Goal: Task Accomplishment & Management: Manage account settings

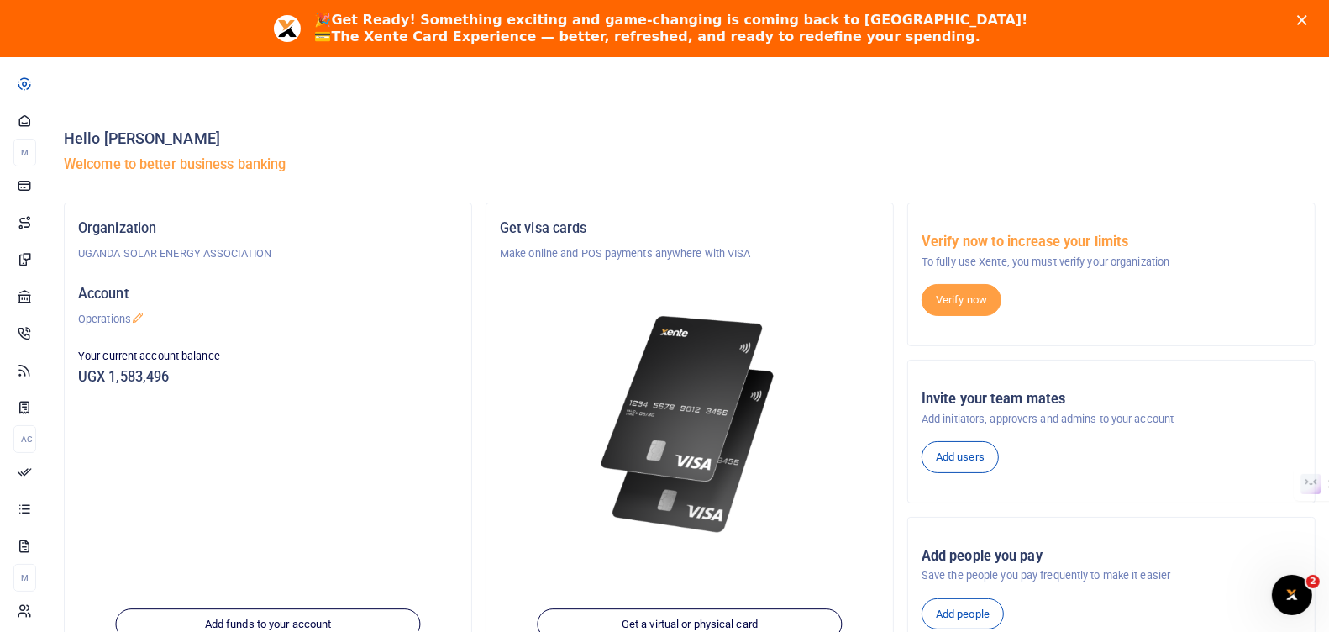
click at [1306, 18] on polygon "Close" at bounding box center [1302, 20] width 10 height 10
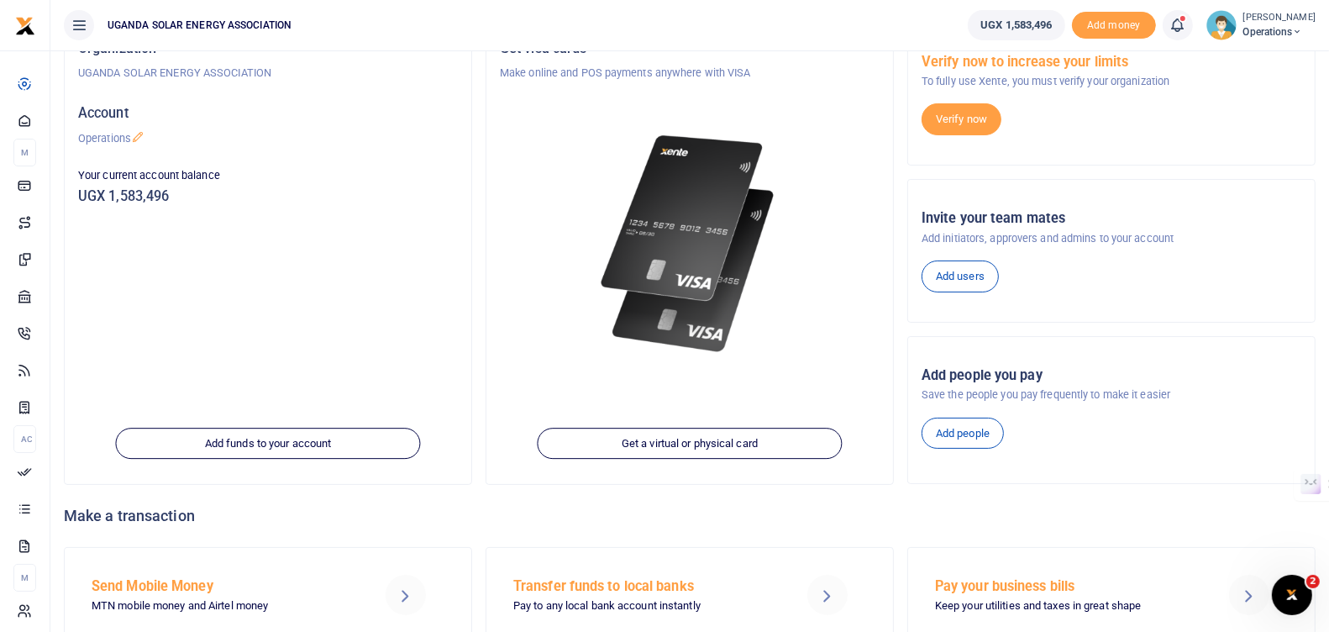
scroll to position [127, 0]
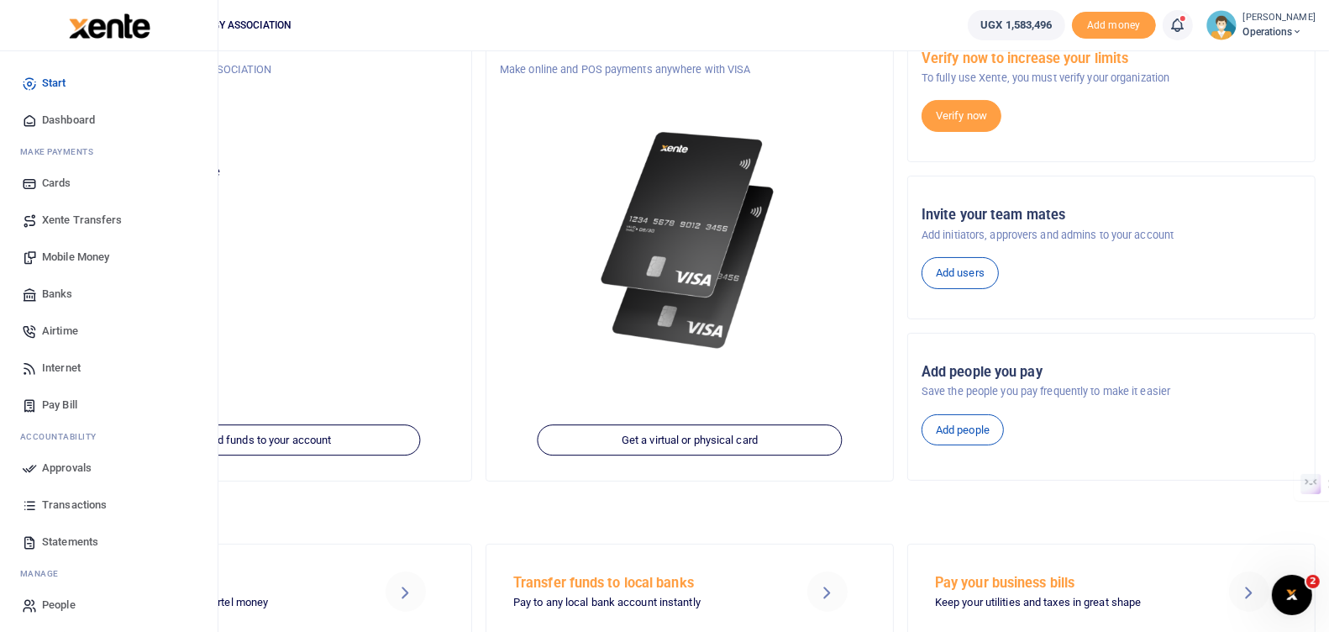
click at [63, 465] on span "Approvals" at bounding box center [67, 468] width 50 height 17
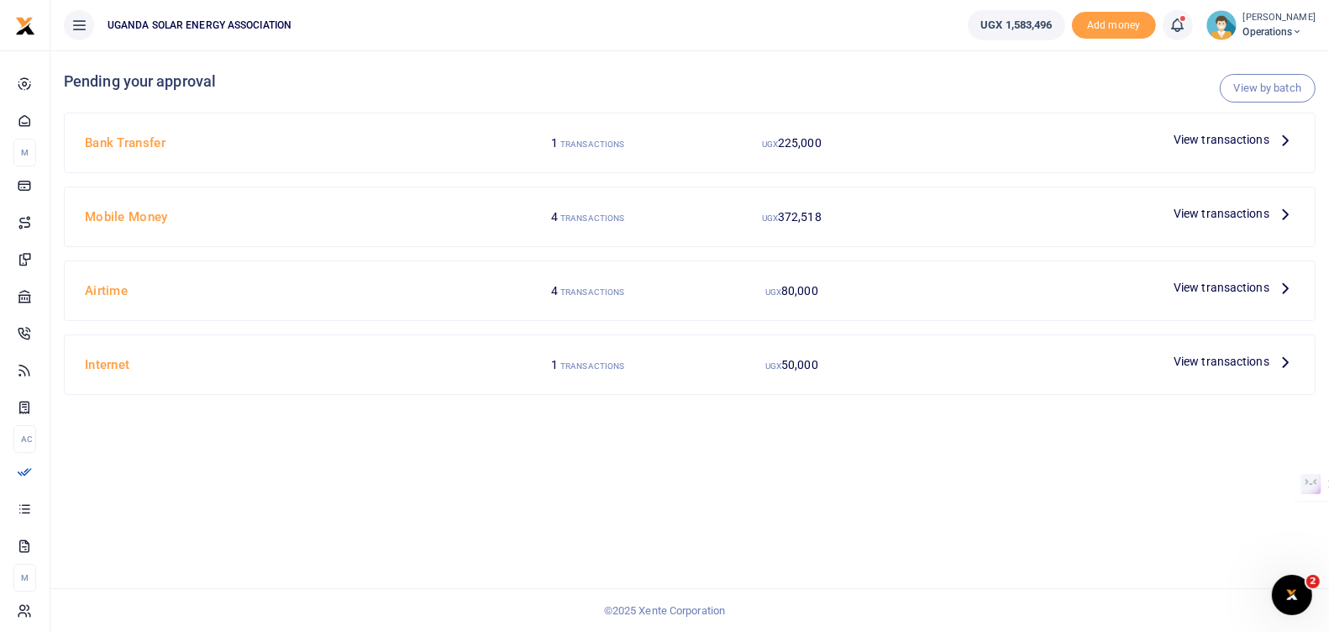
click at [1185, 136] on span "View transactions" at bounding box center [1222, 139] width 96 height 18
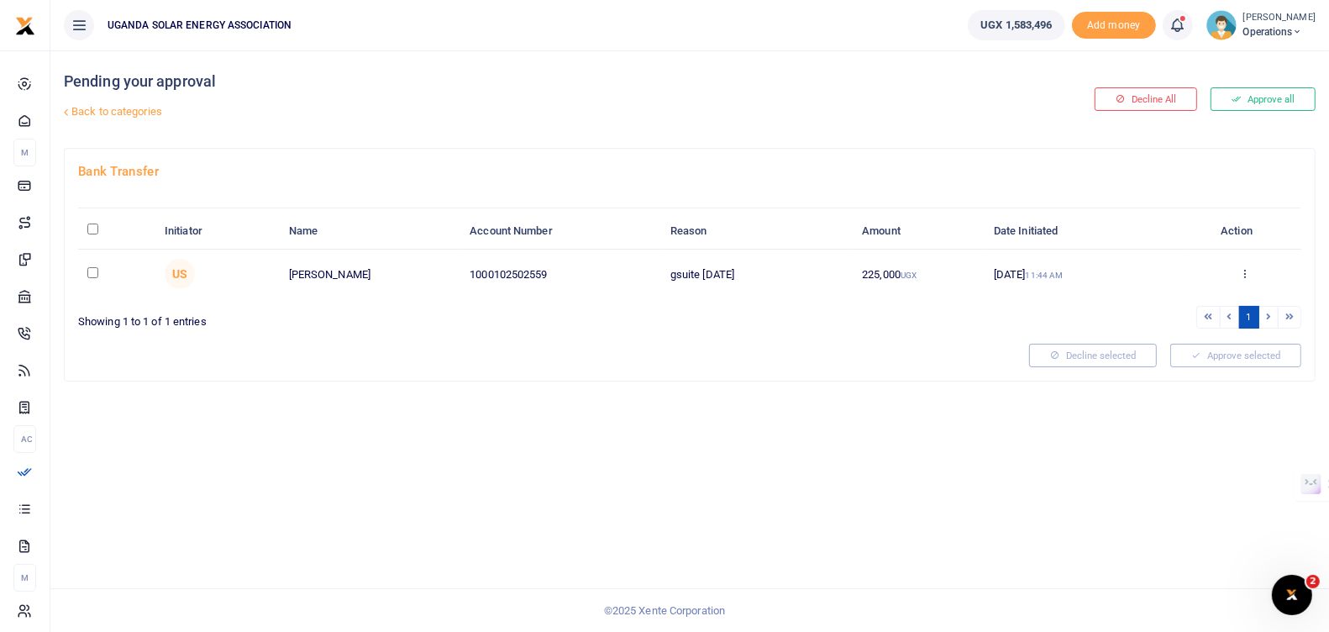
click at [92, 229] on input "\a \a : activate to sort column descending" at bounding box center [92, 229] width 11 height 11
checkbox input "true"
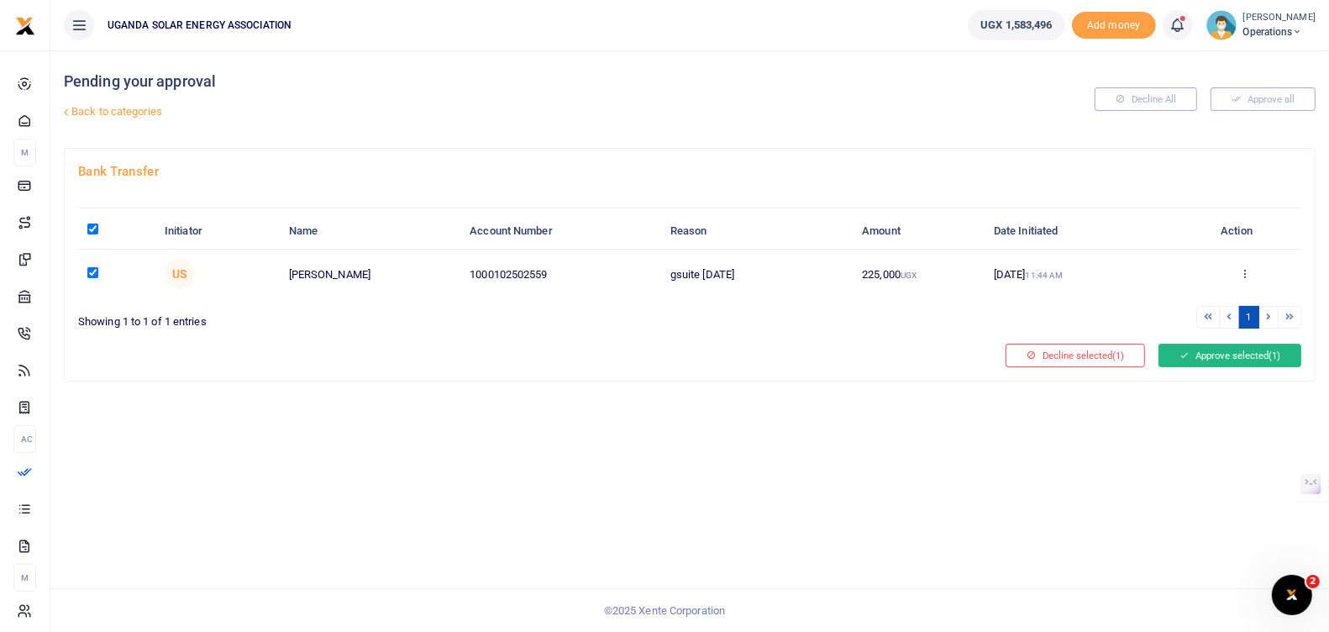
click at [1234, 355] on button "Approve selected (1)" at bounding box center [1230, 356] width 143 height 24
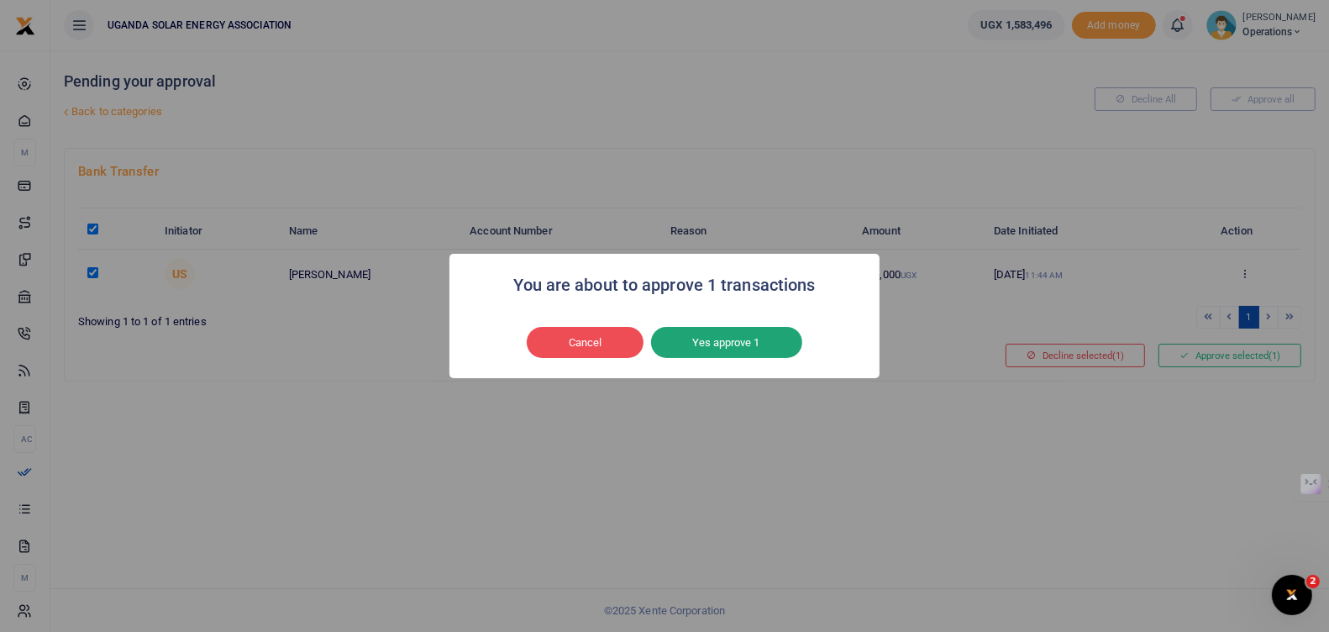
click at [750, 337] on button "Yes approve 1" at bounding box center [726, 343] width 151 height 32
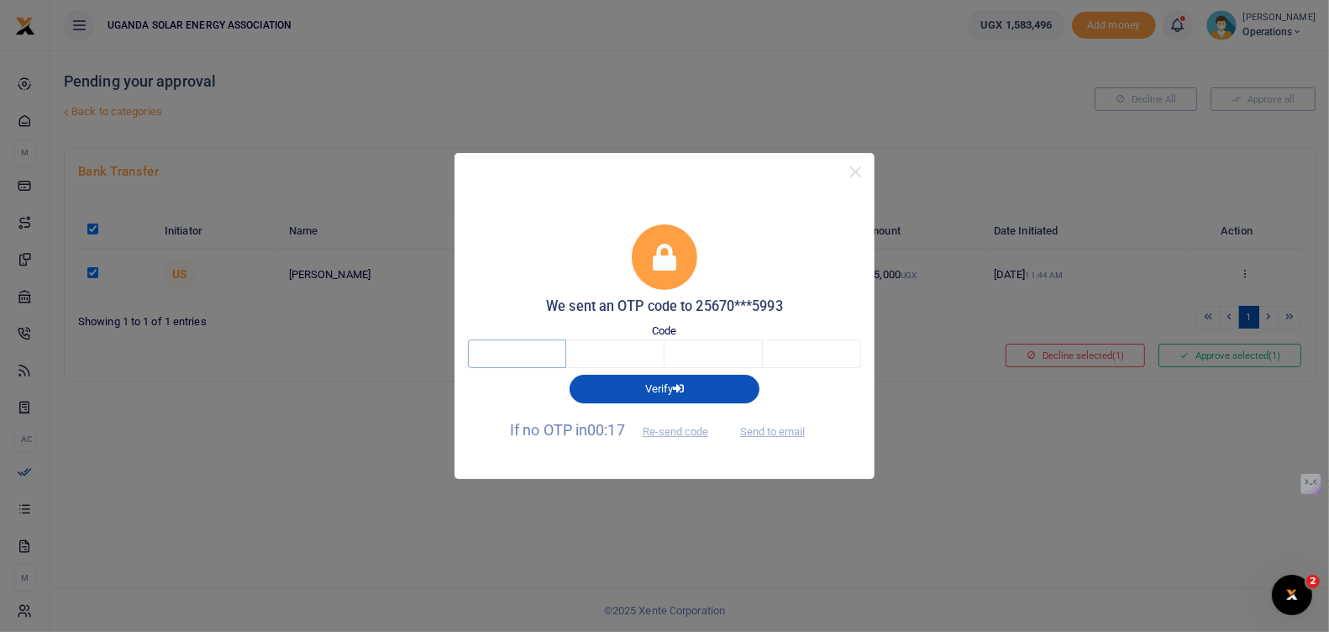
click at [551, 355] on input "text" at bounding box center [517, 354] width 98 height 29
type input "8"
type input "3"
type input "4"
type input "8"
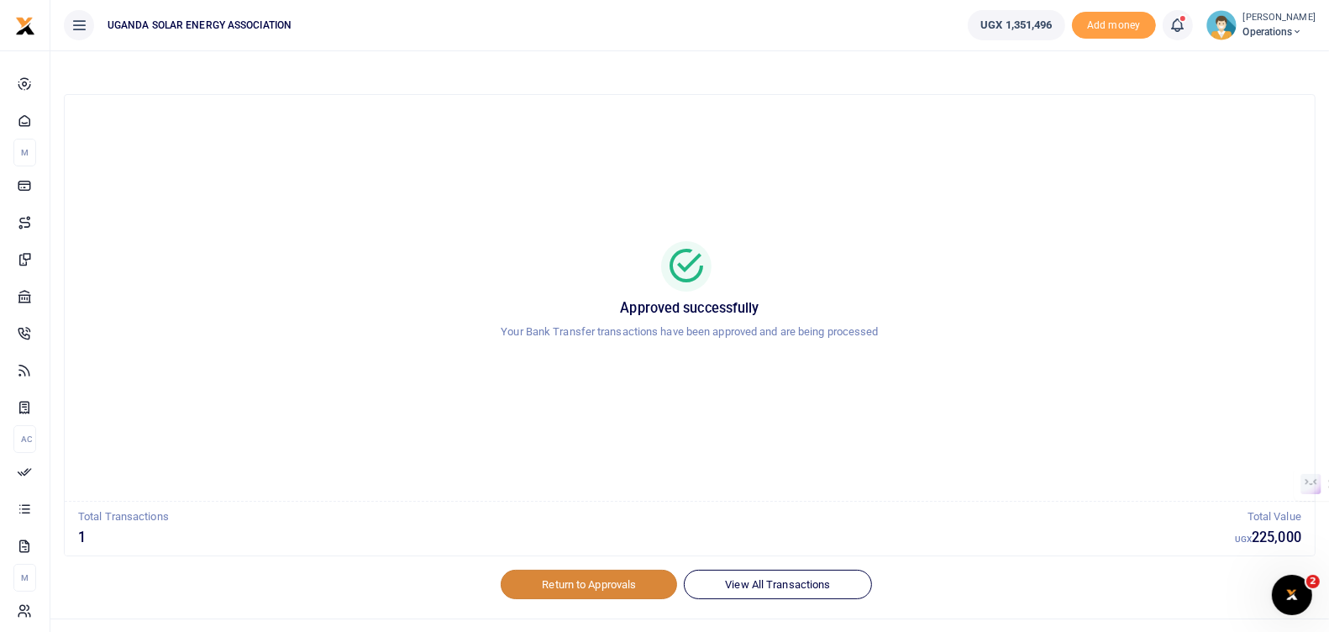
click at [589, 588] on link "Return to Approvals" at bounding box center [589, 584] width 176 height 29
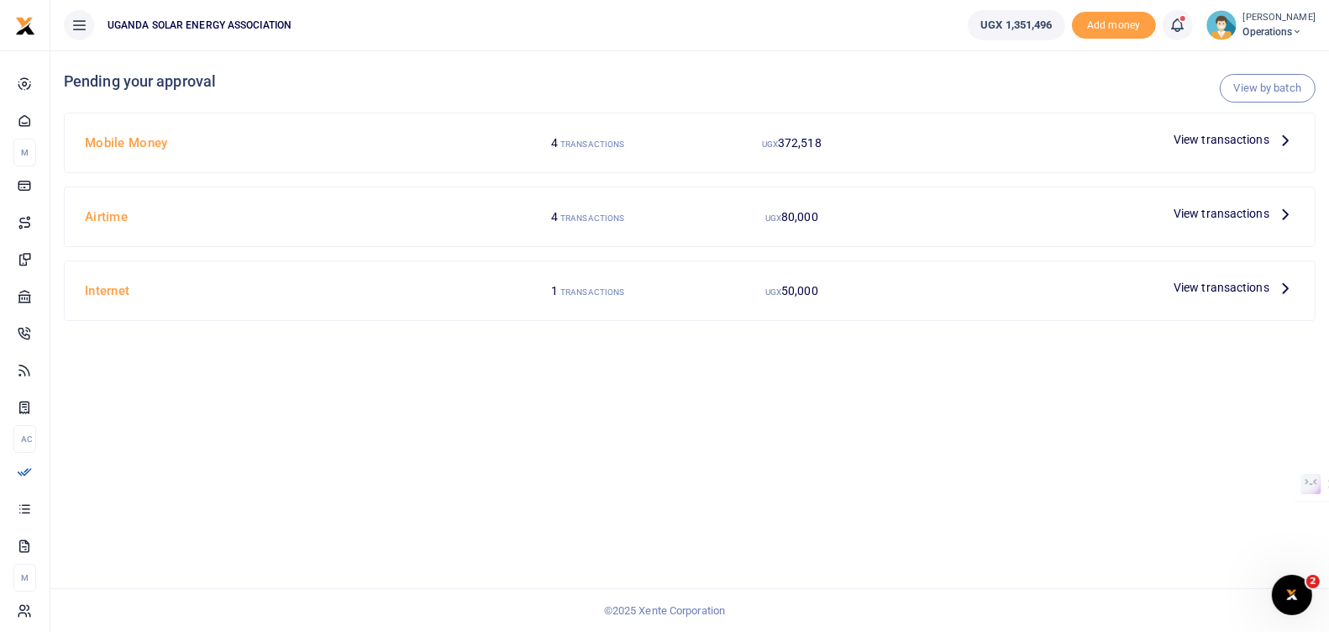
click at [1245, 141] on span "View transactions" at bounding box center [1222, 139] width 96 height 18
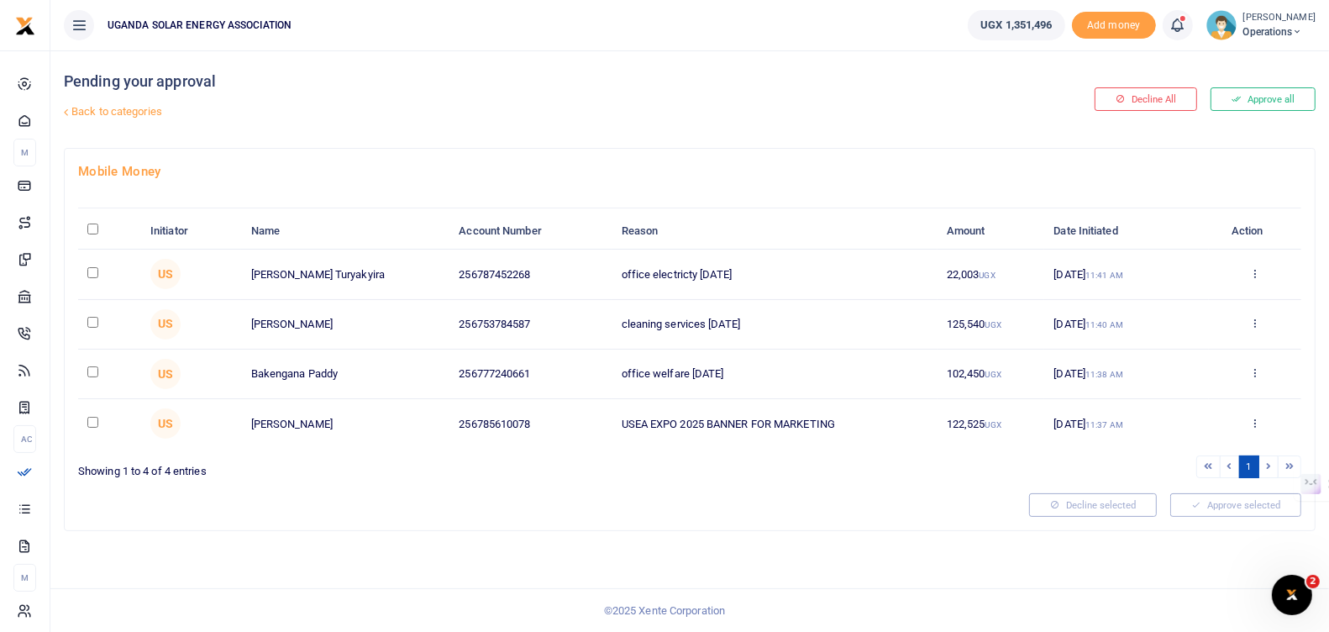
click at [93, 226] on input "\a \a : activate to sort column descending" at bounding box center [92, 229] width 11 height 11
checkbox input "true"
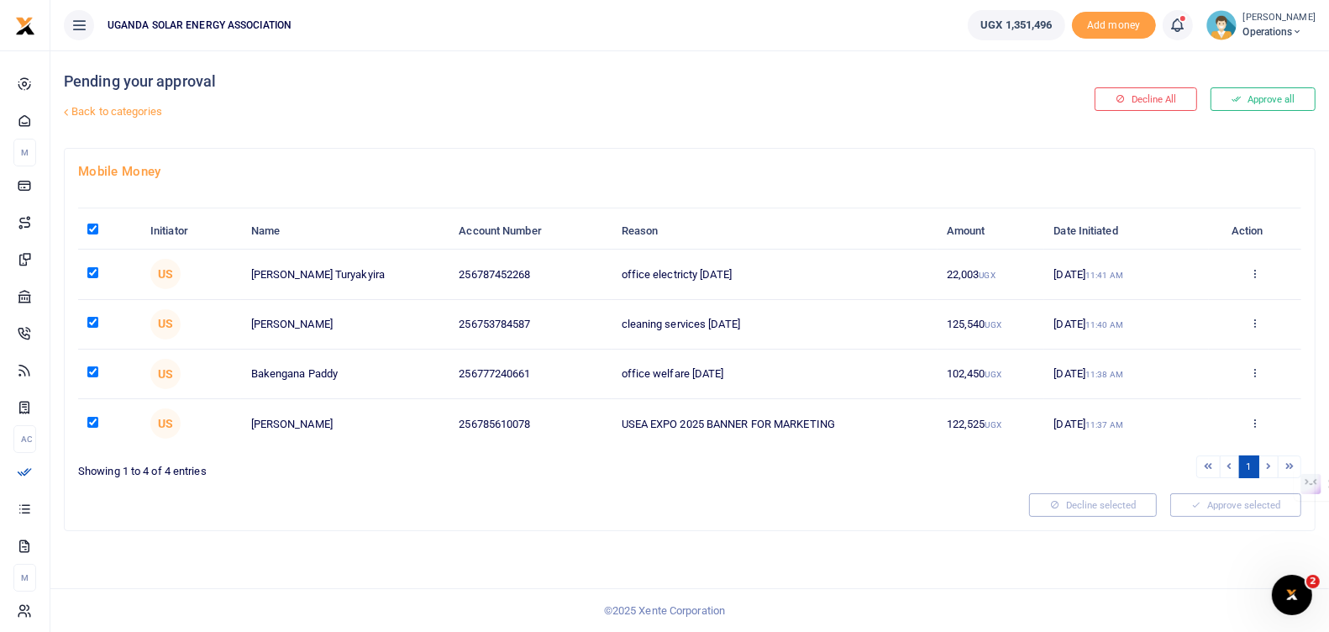
checkbox input "true"
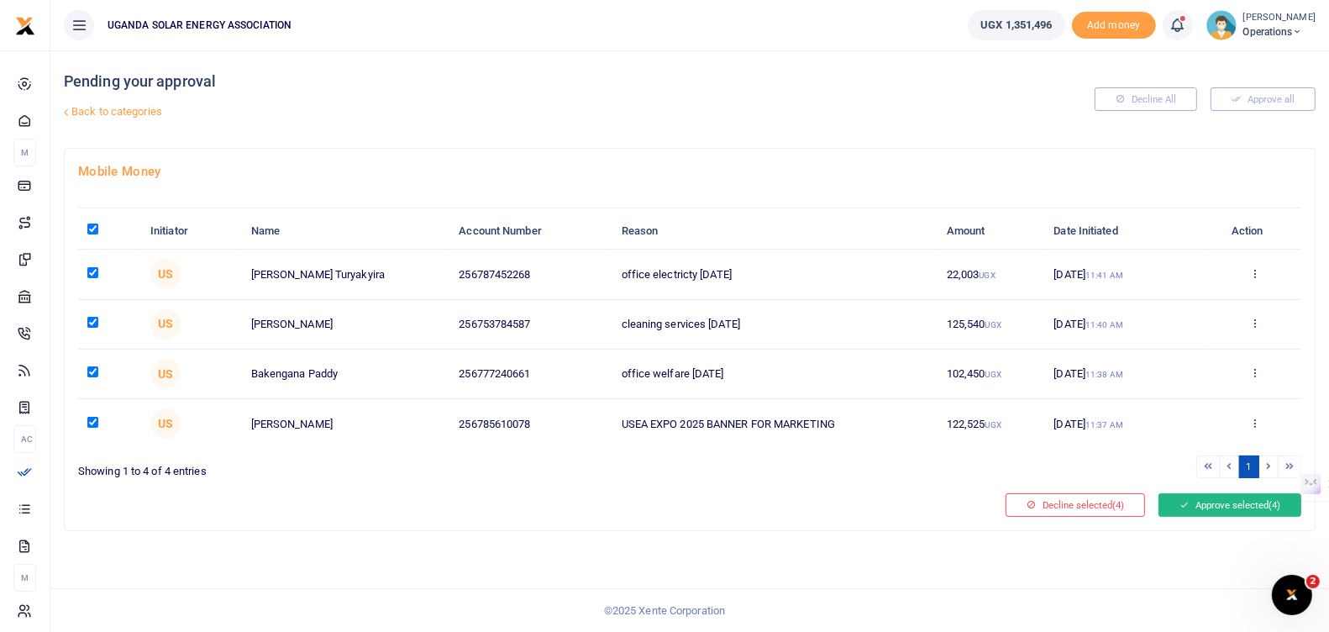
click at [1204, 502] on button "Approve selected (4)" at bounding box center [1230, 505] width 143 height 24
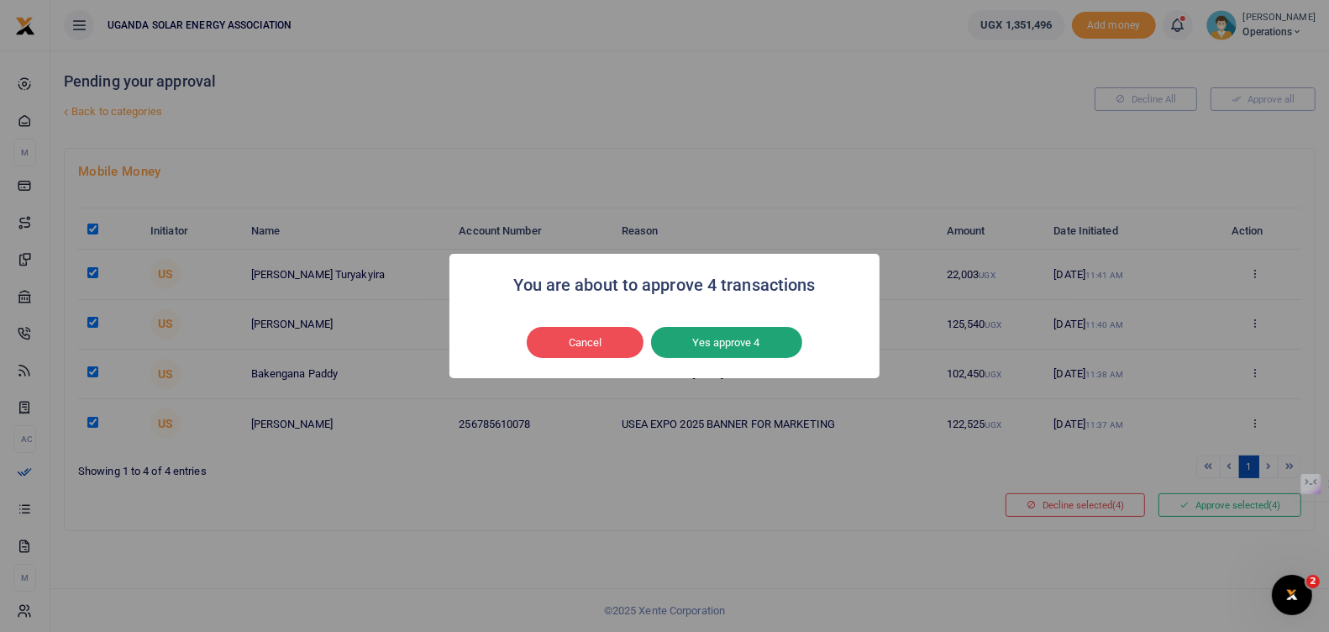
click at [722, 335] on button "Yes approve 4" at bounding box center [726, 343] width 151 height 32
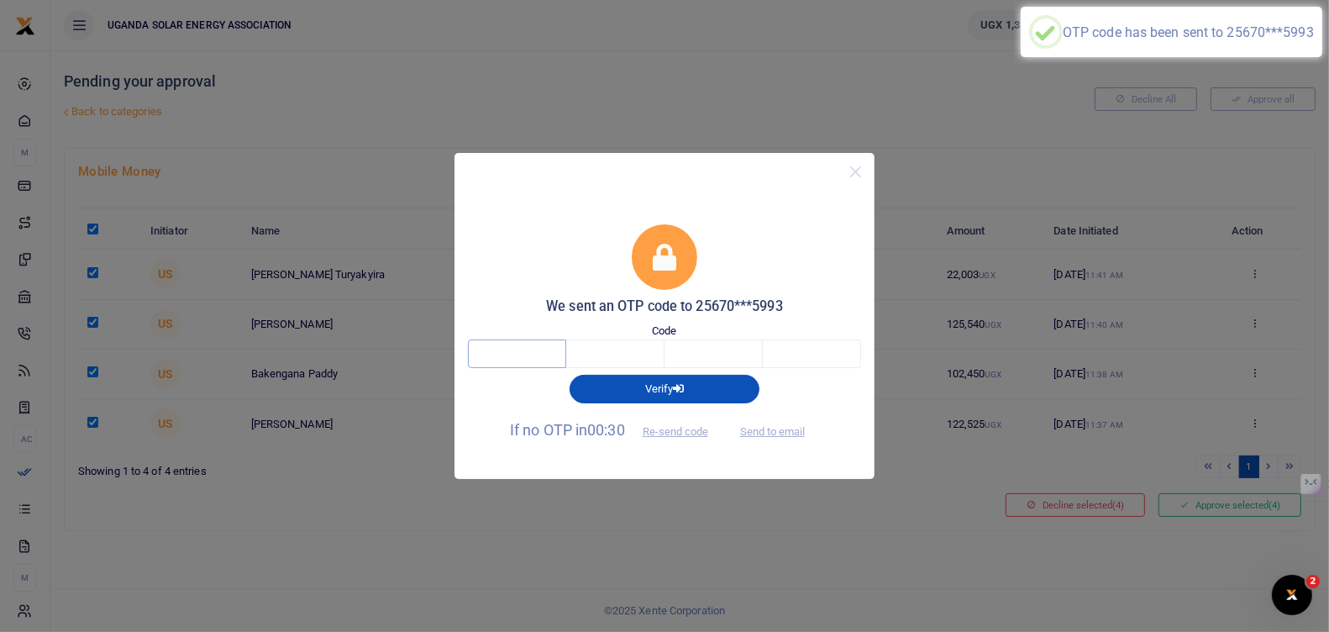
click at [530, 353] on input "text" at bounding box center [517, 354] width 98 height 29
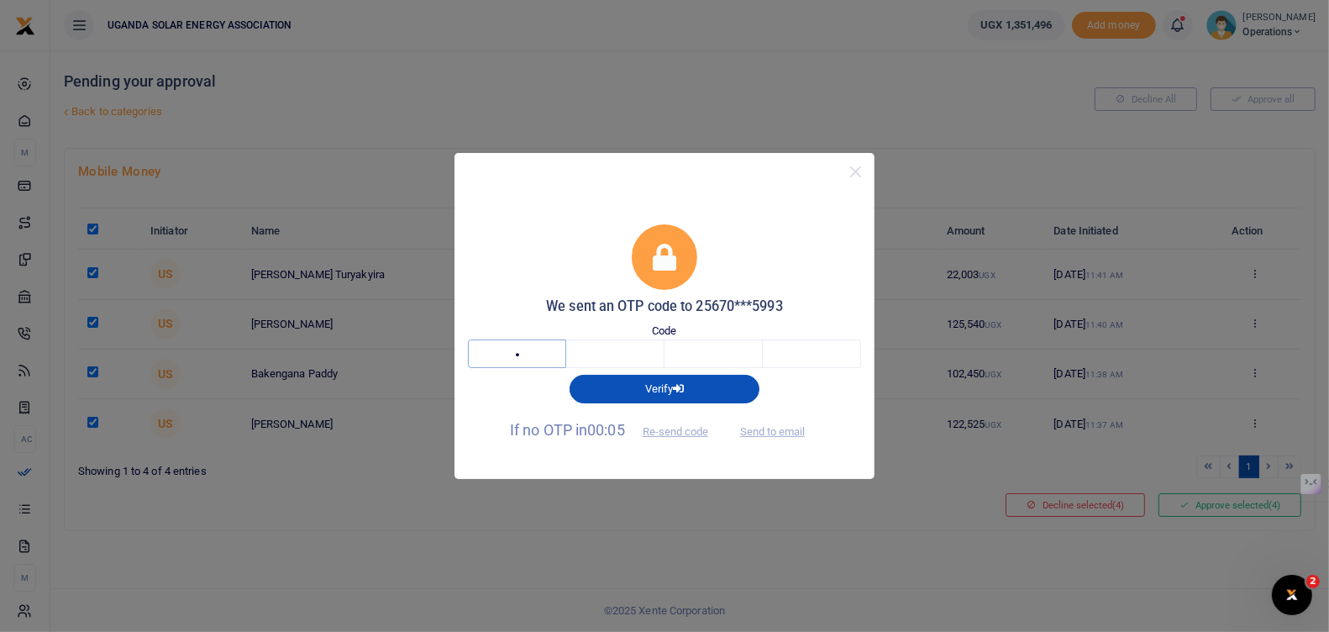
type input "8"
type input "6"
type input "0"
type input "9"
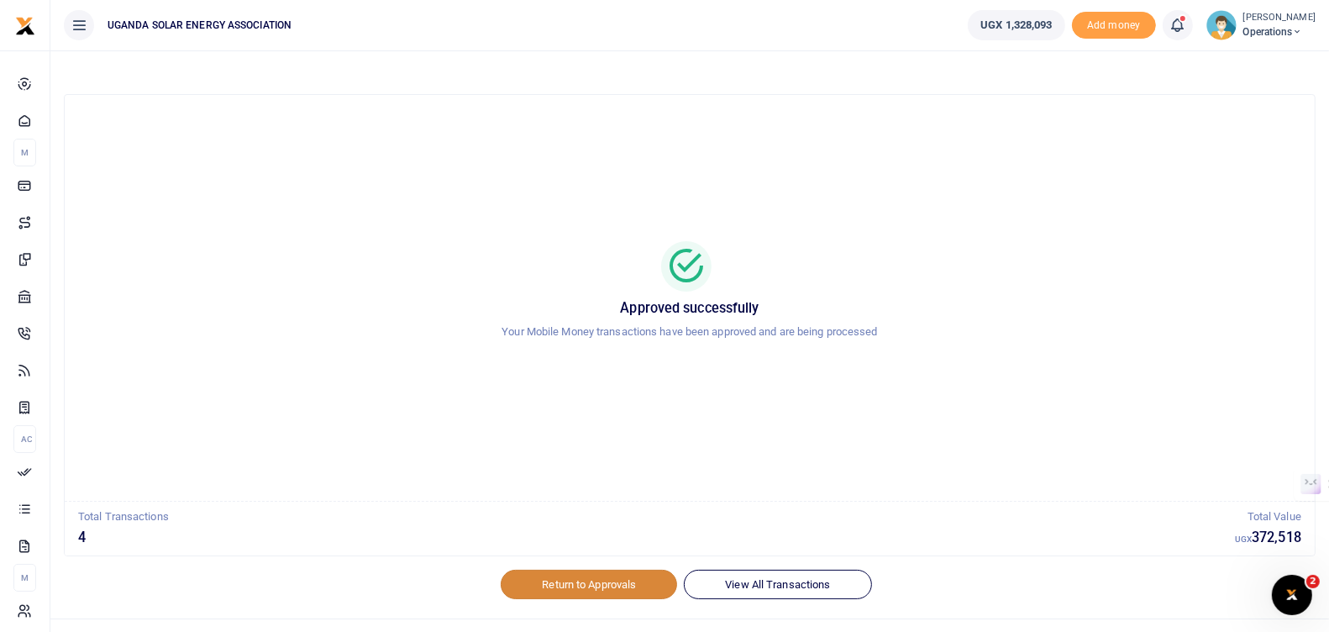
click at [630, 582] on link "Return to Approvals" at bounding box center [589, 584] width 176 height 29
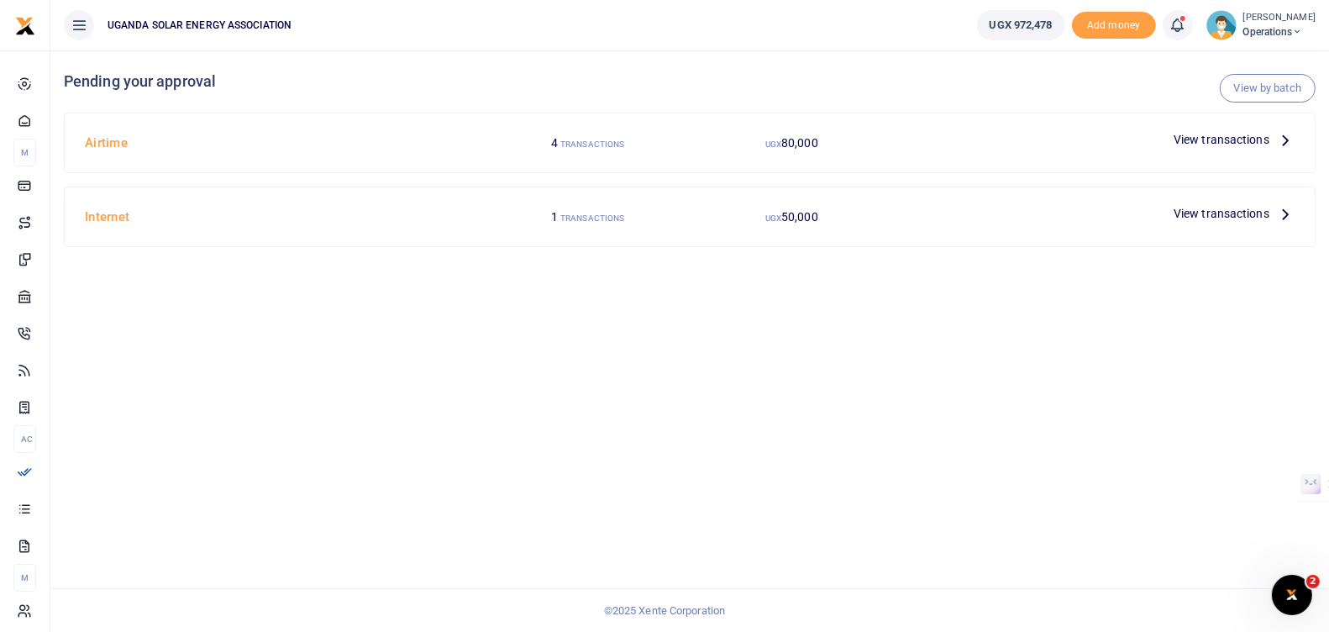
click at [1236, 132] on span "View transactions" at bounding box center [1222, 139] width 96 height 18
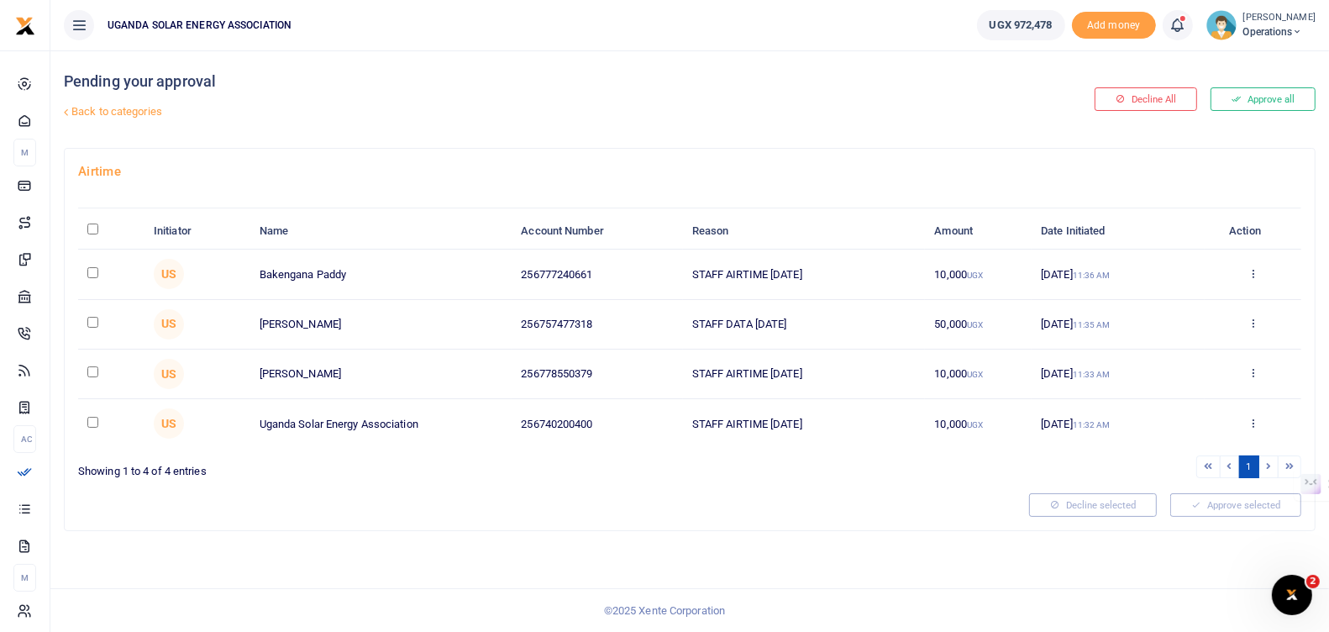
click at [92, 228] on input "\a \a : activate to sort column descending" at bounding box center [92, 229] width 11 height 11
checkbox input "true"
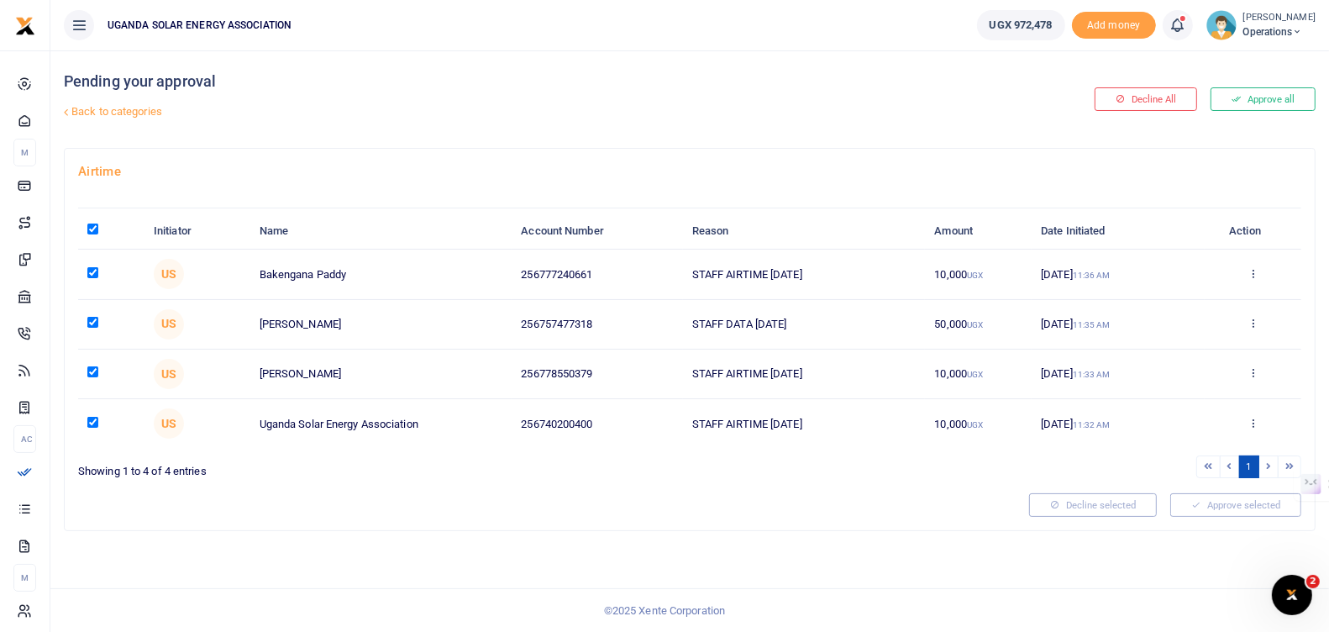
checkbox input "true"
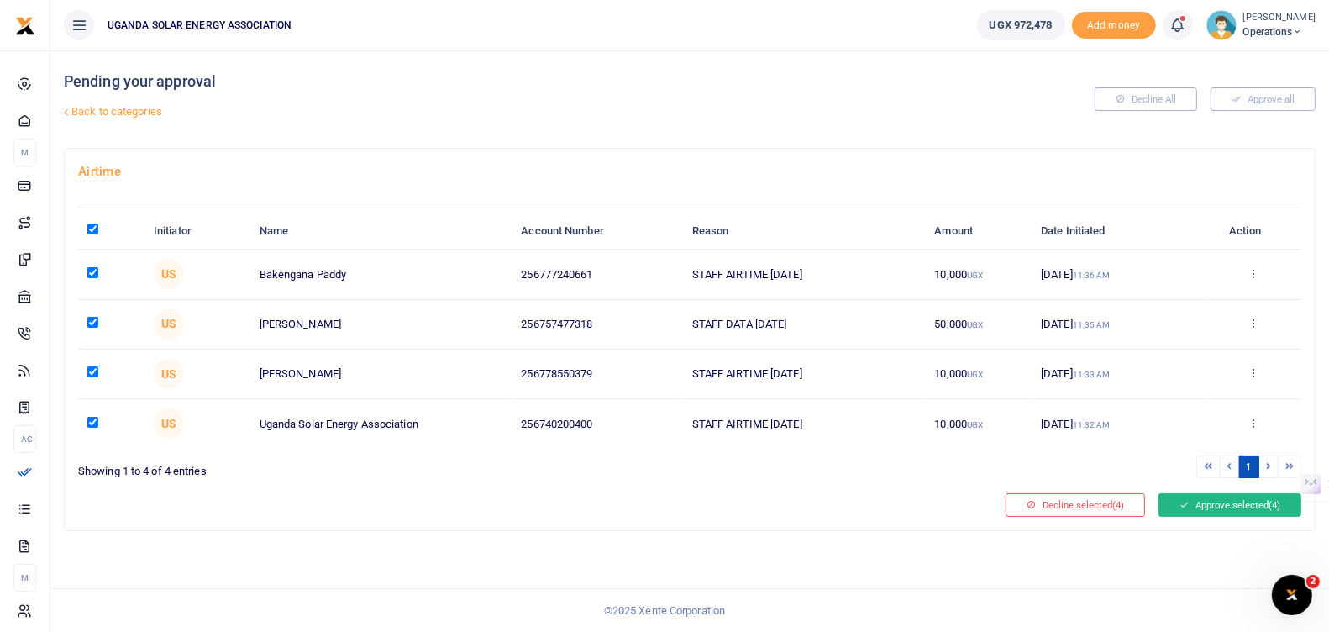
click at [1217, 497] on button "Approve selected (4)" at bounding box center [1230, 505] width 143 height 24
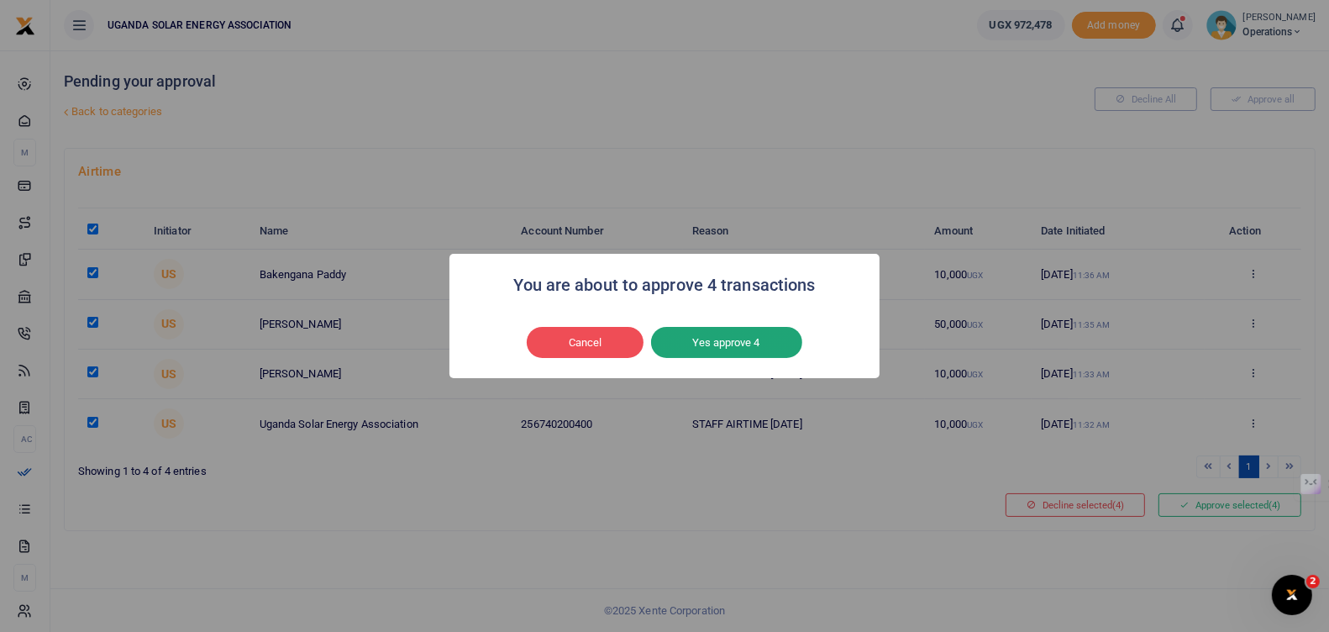
click at [770, 339] on button "Yes approve 4" at bounding box center [726, 343] width 151 height 32
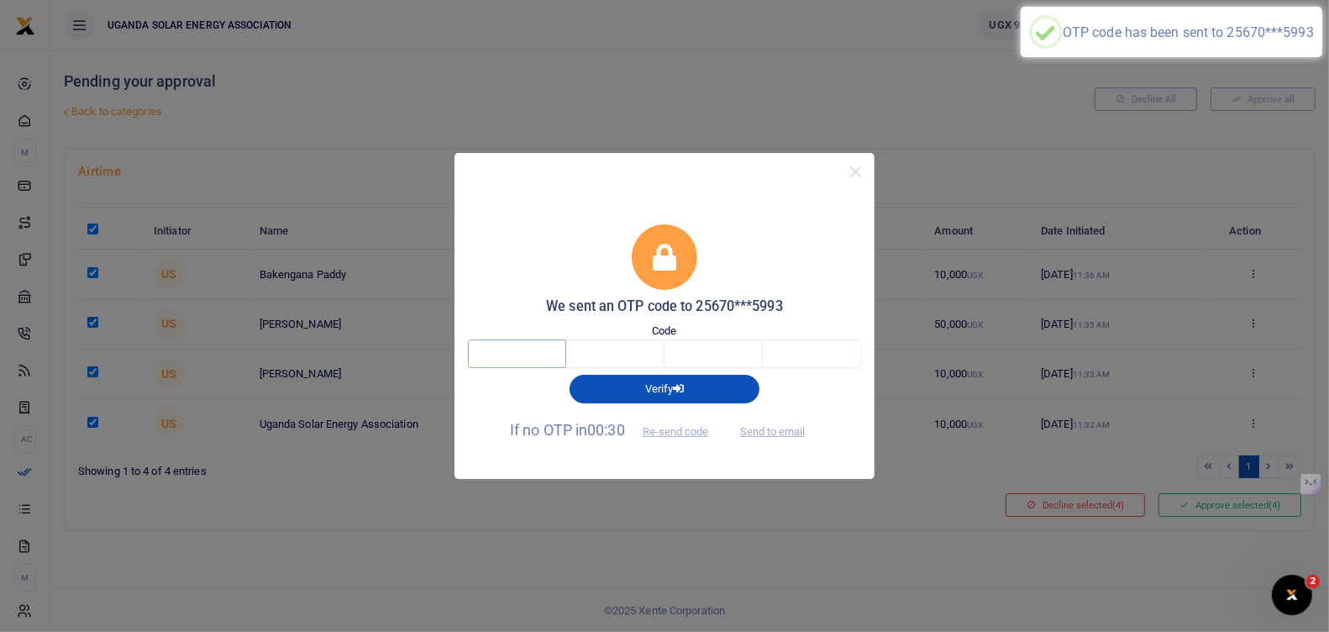
click at [536, 350] on input "text" at bounding box center [517, 354] width 98 height 29
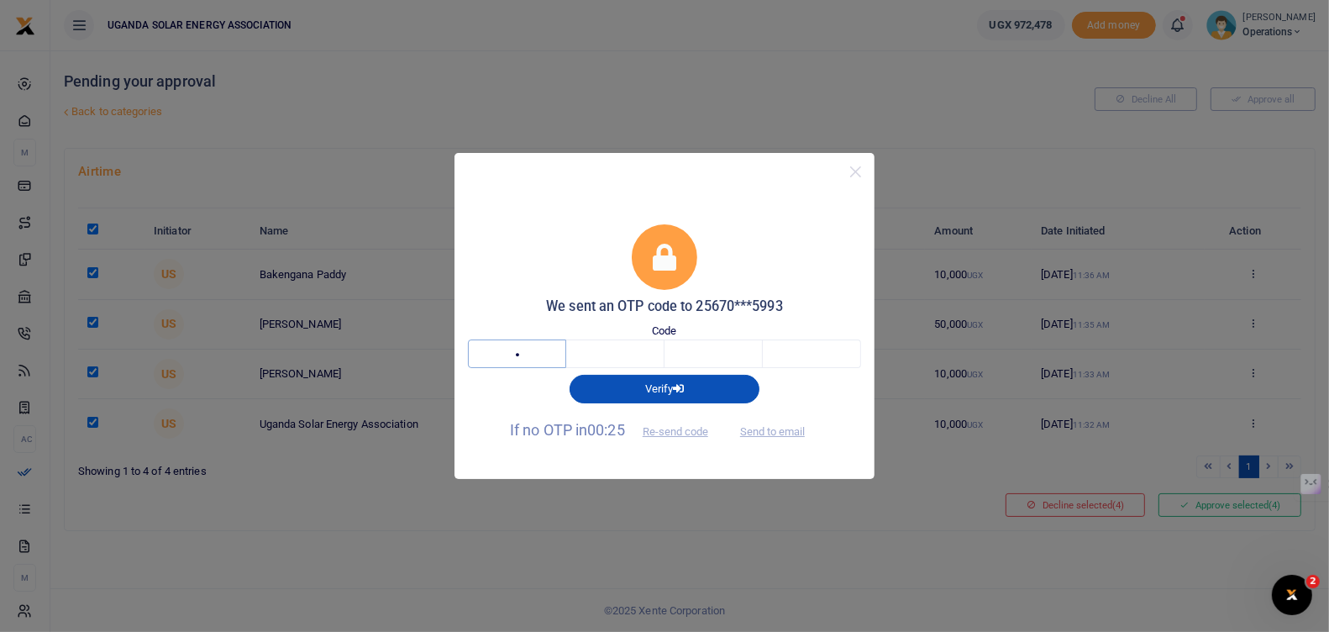
type input "1"
type input "3"
type input "2"
type input "4"
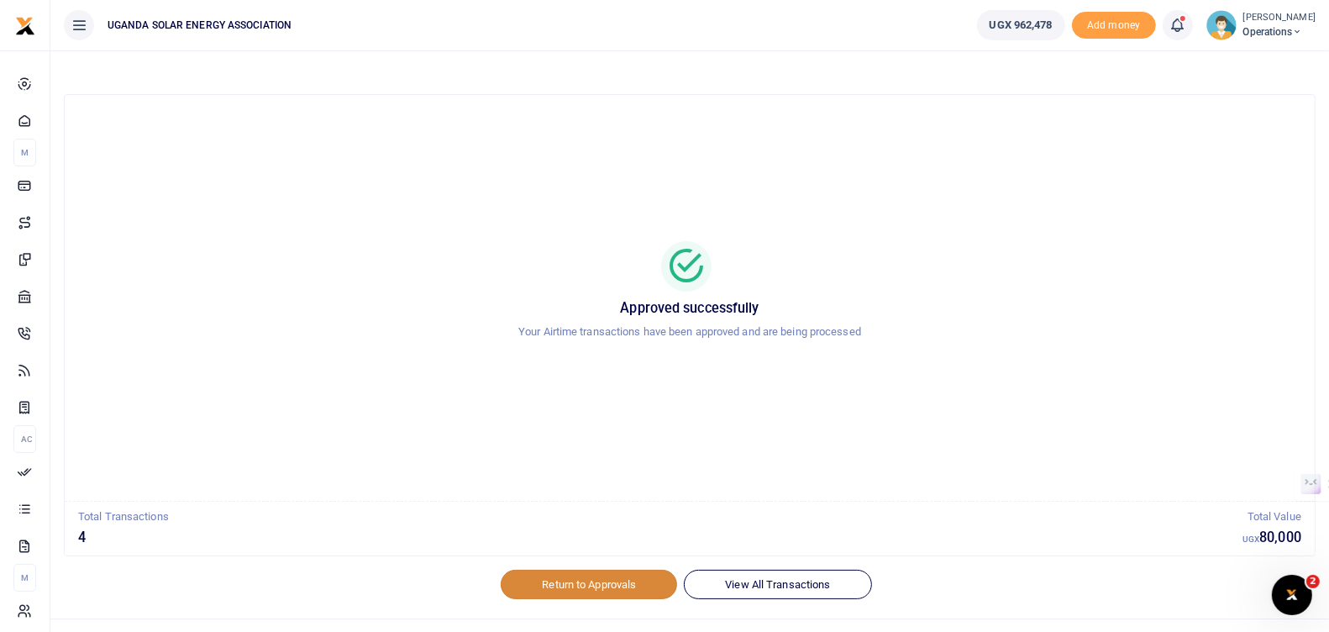
click at [597, 581] on link "Return to Approvals" at bounding box center [589, 584] width 176 height 29
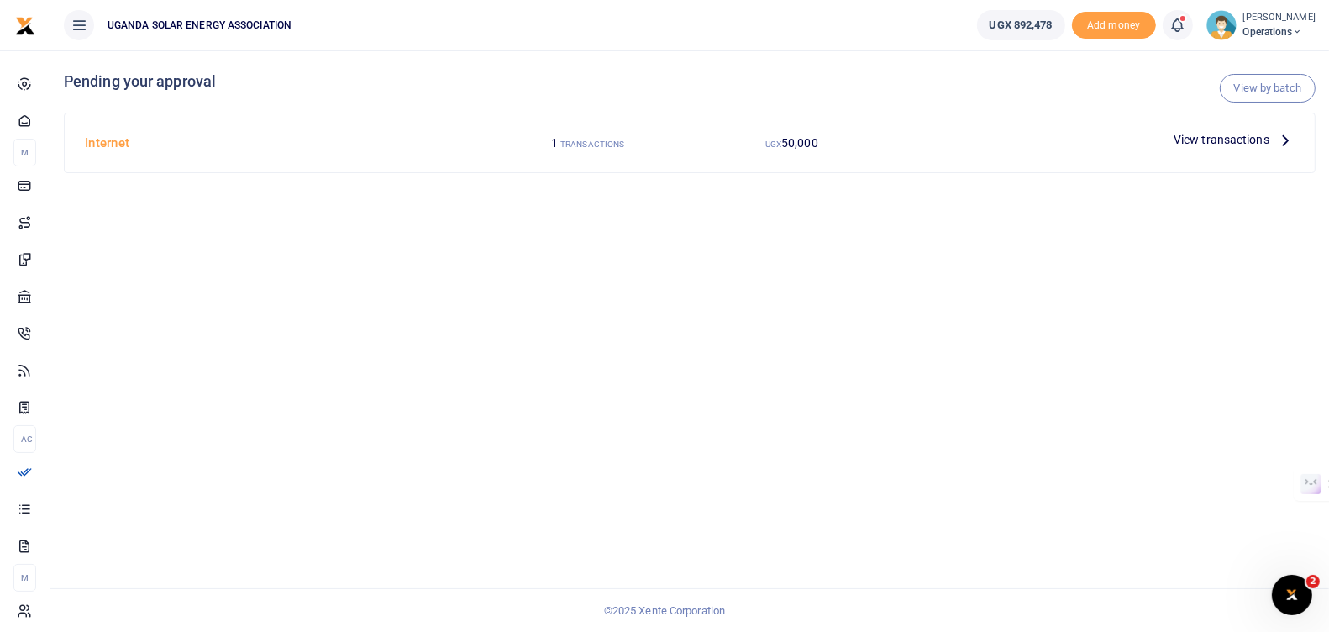
click at [1215, 135] on span "View transactions" at bounding box center [1222, 139] width 96 height 18
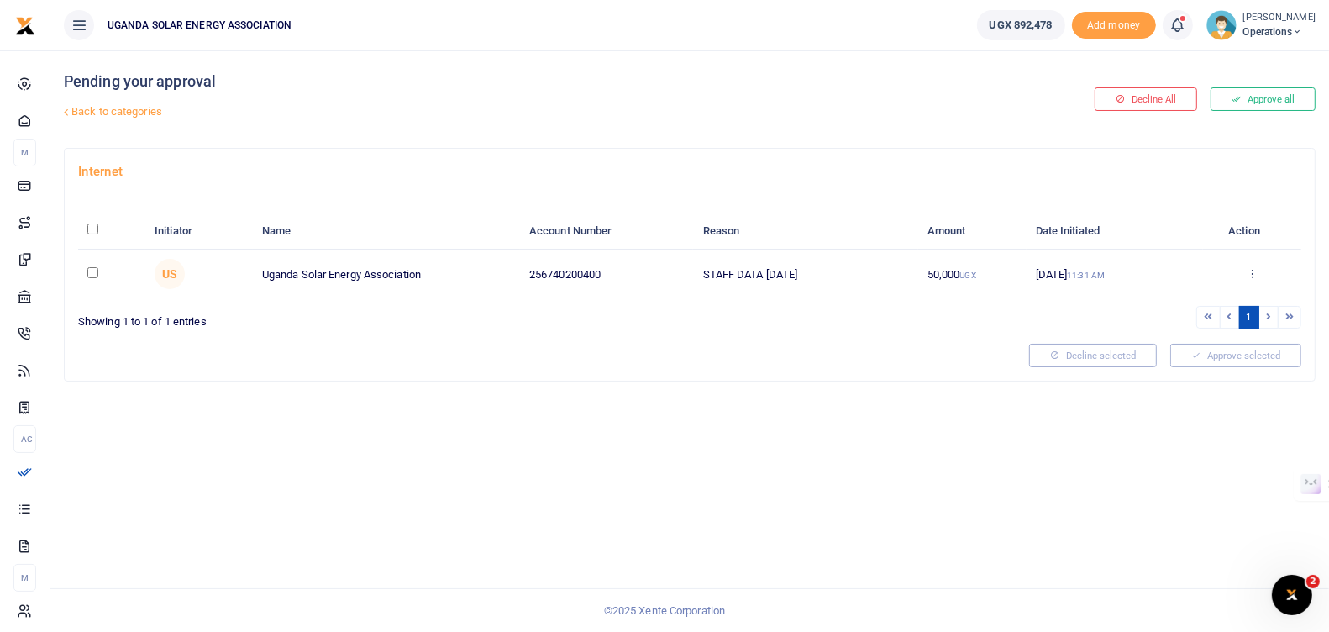
click at [92, 271] on input "checkbox" at bounding box center [92, 272] width 11 height 11
checkbox input "true"
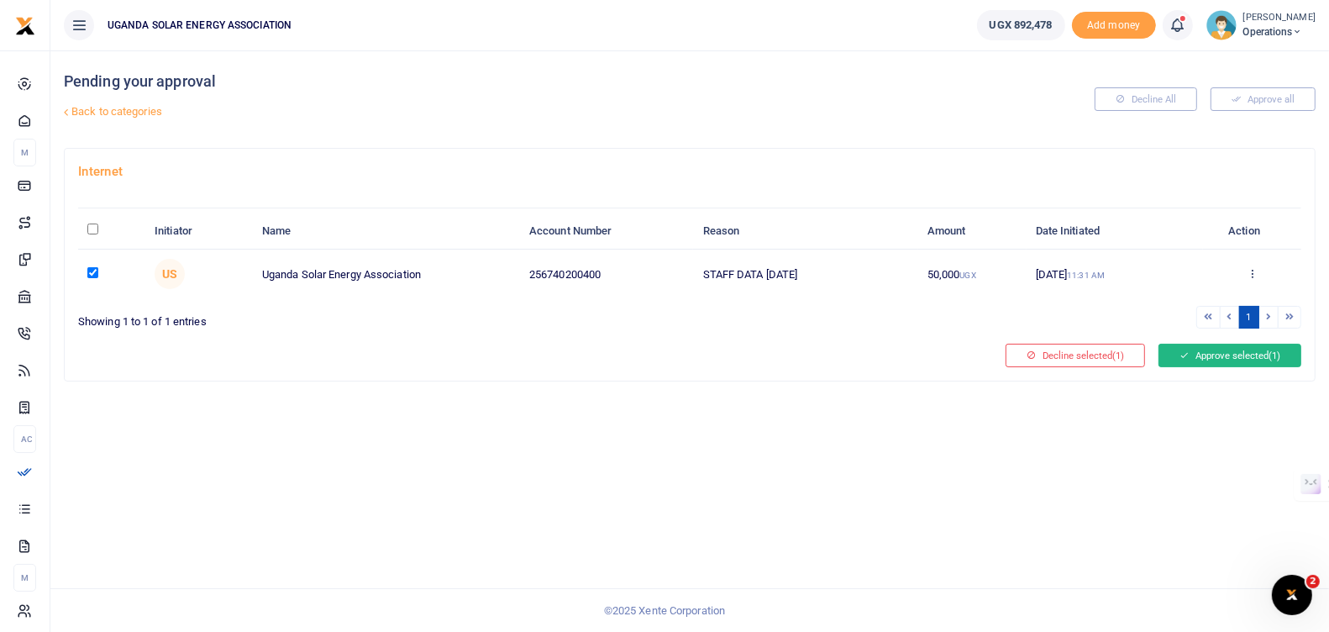
click at [1194, 350] on button "Approve selected (1)" at bounding box center [1230, 356] width 143 height 24
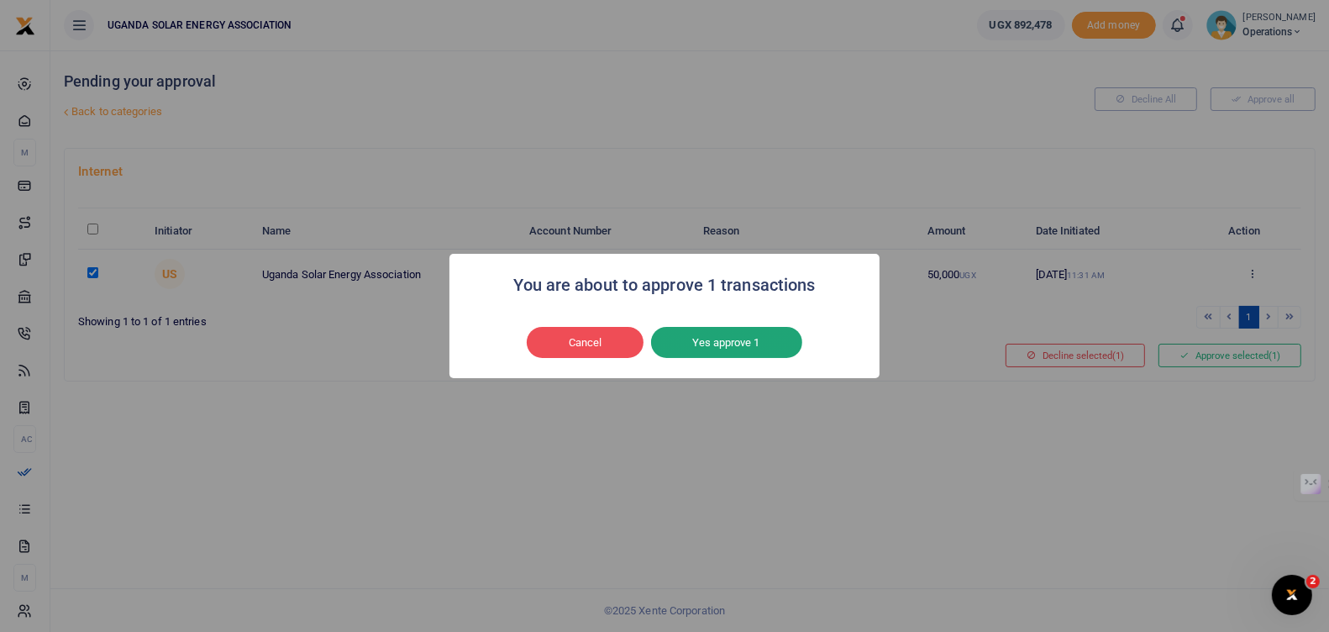
click at [716, 340] on button "Yes approve 1" at bounding box center [726, 343] width 151 height 32
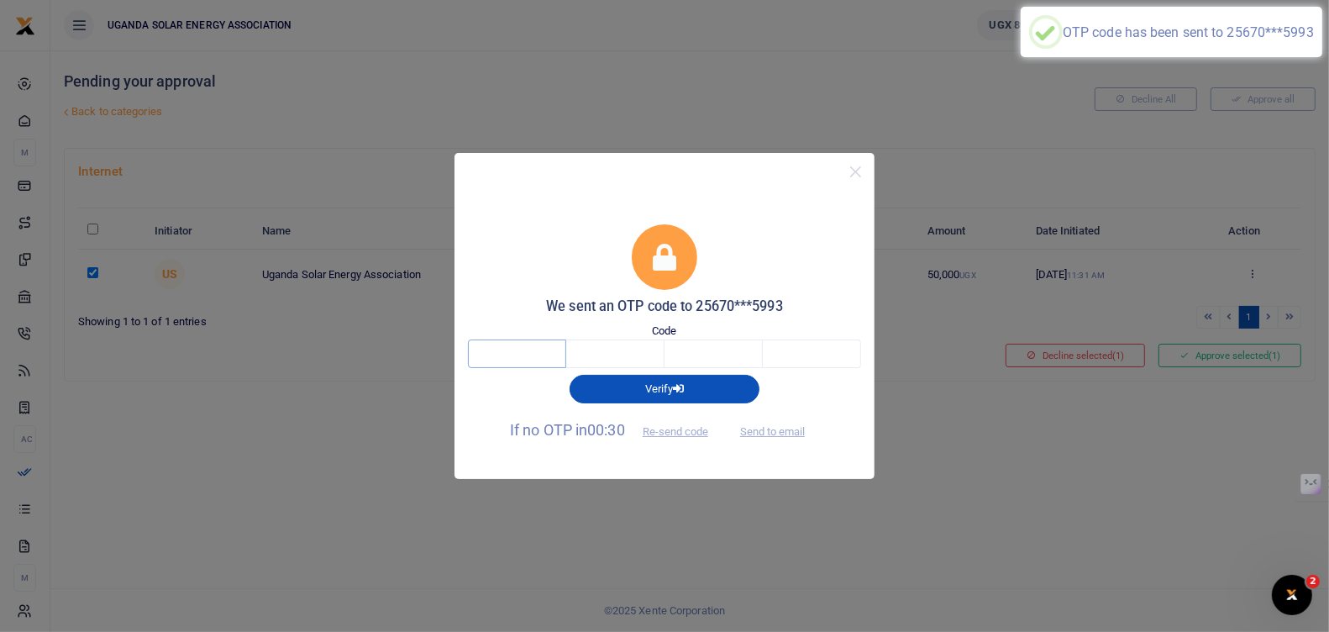
click at [536, 356] on input "text" at bounding box center [517, 354] width 98 height 29
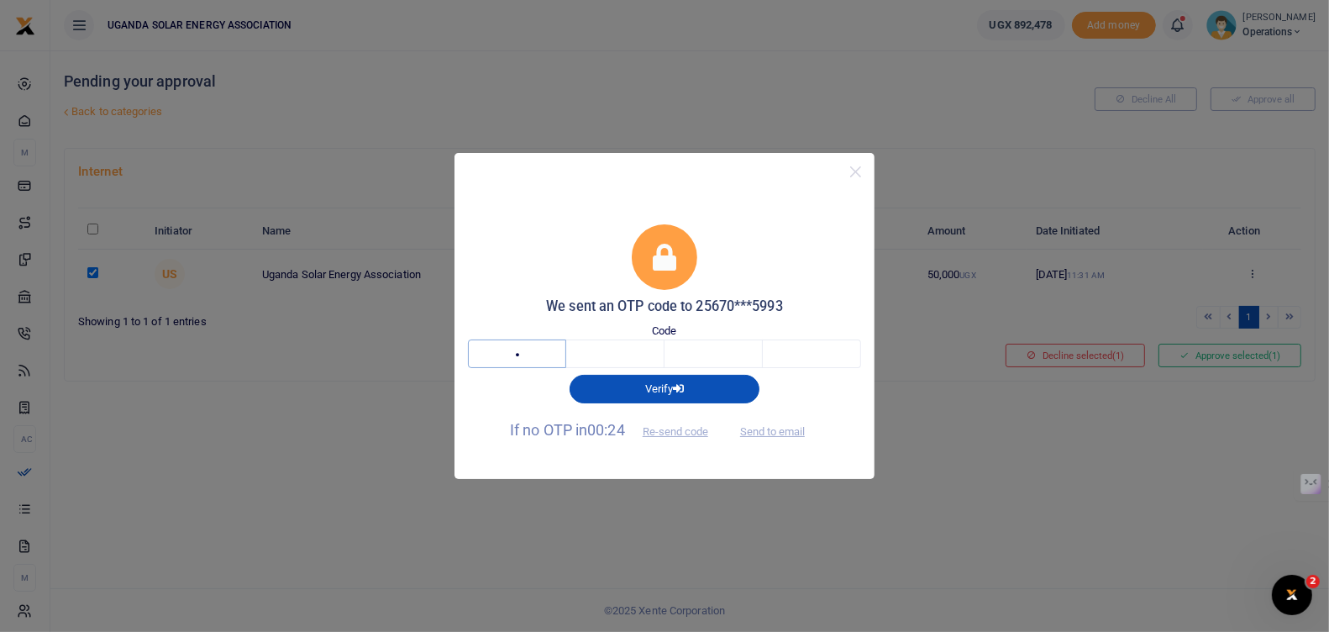
type input "7"
type input "3"
type input "9"
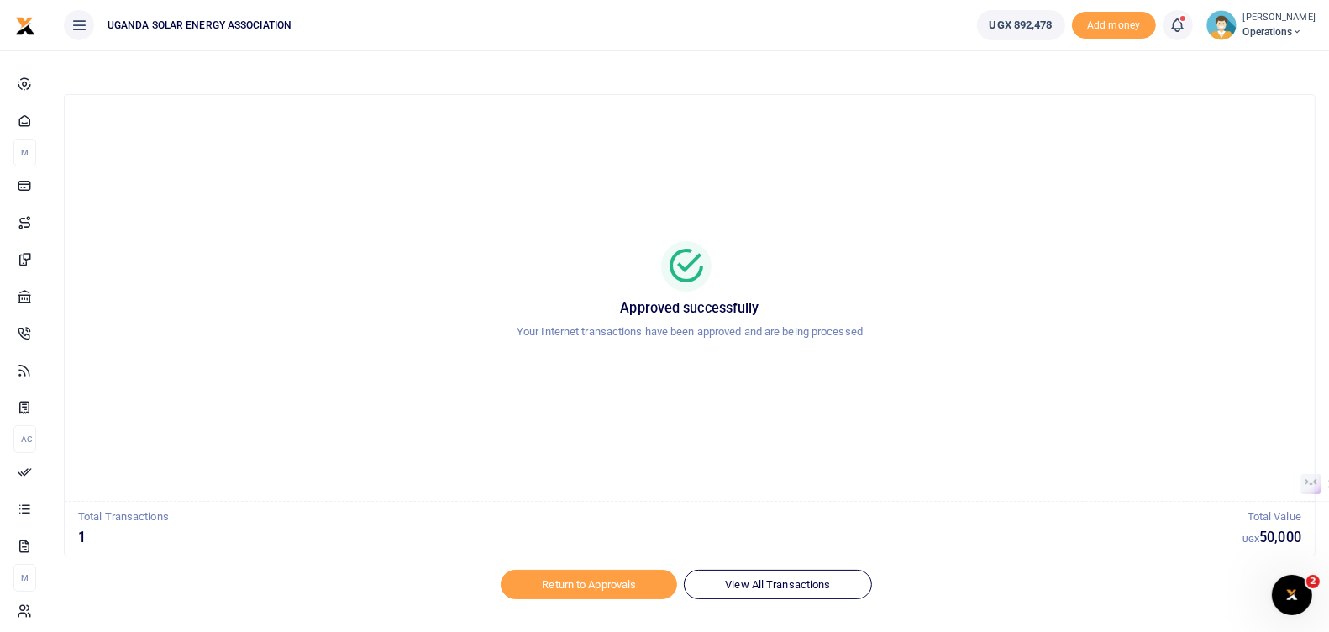
scroll to position [29, 0]
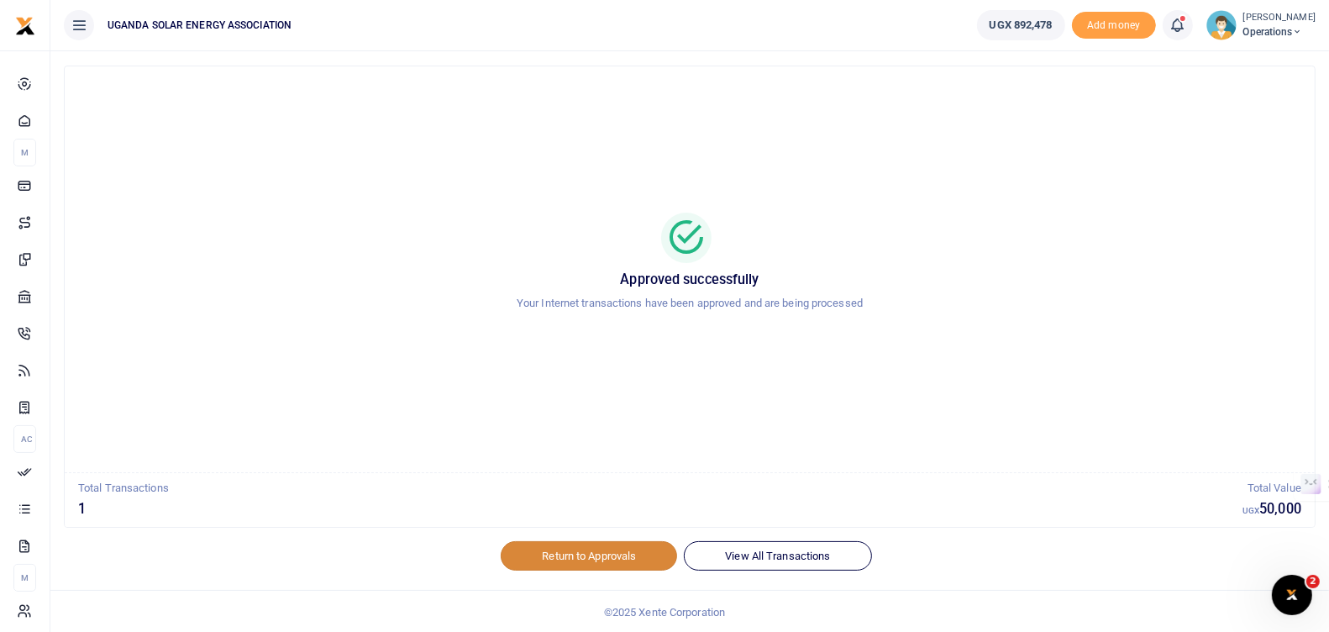
click at [622, 552] on link "Return to Approvals" at bounding box center [589, 555] width 176 height 29
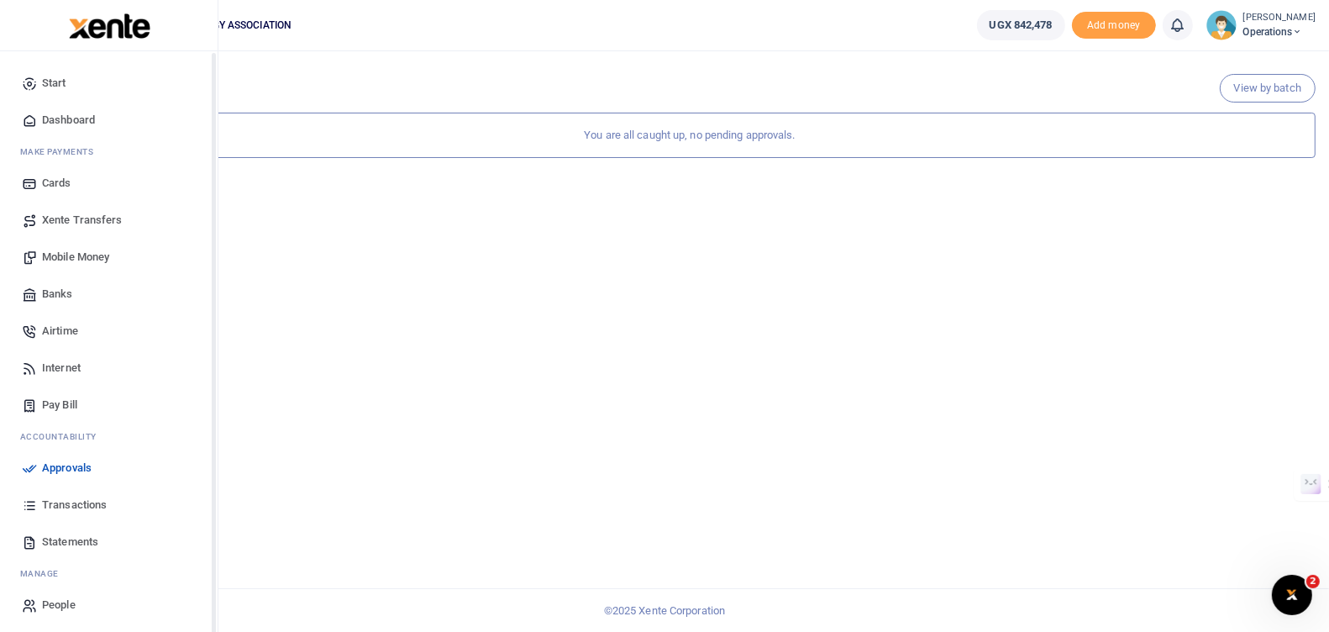
click at [73, 122] on span "Dashboard" at bounding box center [68, 120] width 53 height 17
